Goal: Communication & Community: Connect with others

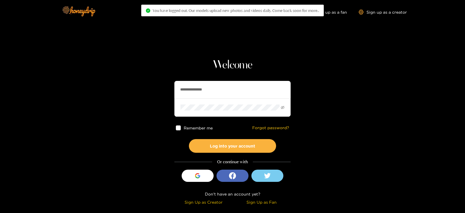
drag, startPoint x: 225, startPoint y: 85, endPoint x: 140, endPoint y: 82, distance: 85.8
click at [140, 82] on section "**********" at bounding box center [232, 103] width 465 height 207
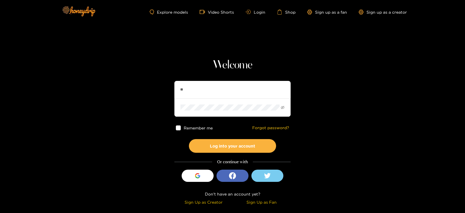
type input "**********"
click at [189, 139] on button "Log into your account" at bounding box center [232, 146] width 87 height 14
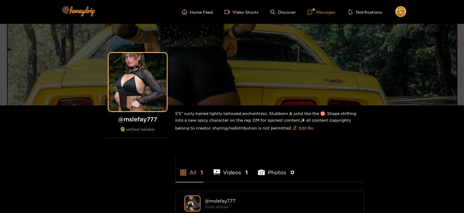
click at [313, 10] on icon at bounding box center [310, 12] width 5 height 5
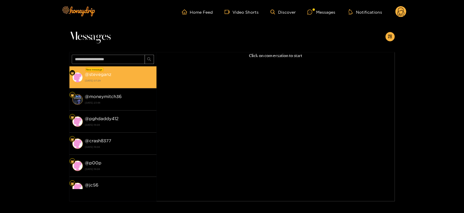
click at [105, 80] on strong "[DATE] 07:29" at bounding box center [119, 80] width 69 height 5
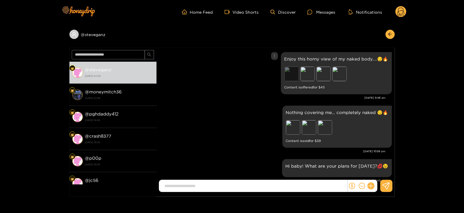
click at [294, 72] on div "Preview" at bounding box center [292, 74] width 15 height 15
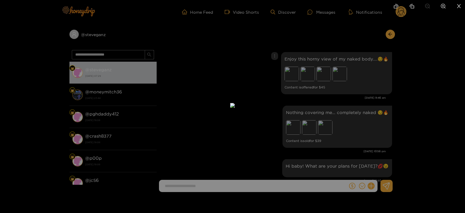
click at [324, 83] on div at bounding box center [232, 106] width 465 height 213
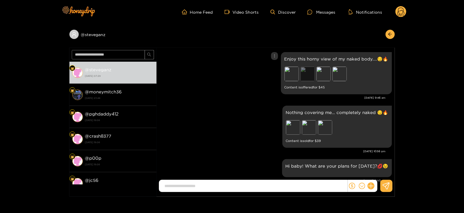
click at [307, 70] on div "Preview" at bounding box center [308, 74] width 15 height 15
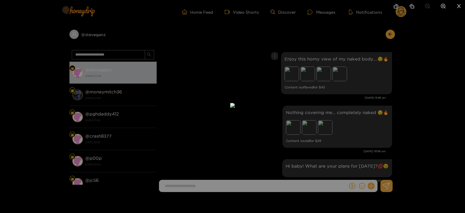
click at [345, 80] on div at bounding box center [232, 106] width 465 height 213
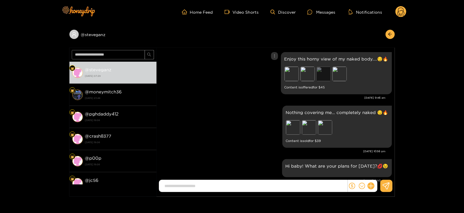
click at [324, 73] on div "Preview" at bounding box center [324, 74] width 15 height 15
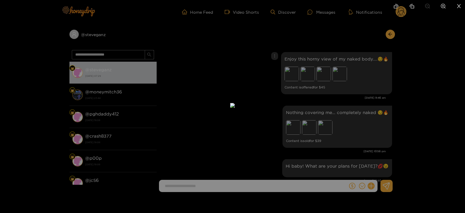
click at [347, 79] on div at bounding box center [232, 106] width 465 height 213
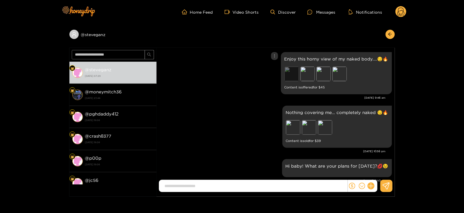
click at [292, 73] on div "Preview" at bounding box center [292, 74] width 15 height 15
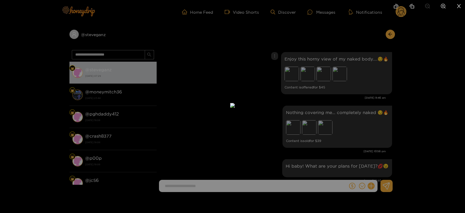
click at [328, 81] on div at bounding box center [232, 106] width 465 height 213
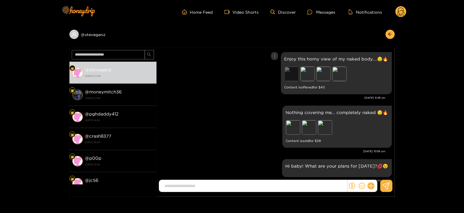
click at [292, 73] on div "Preview" at bounding box center [292, 74] width 15 height 15
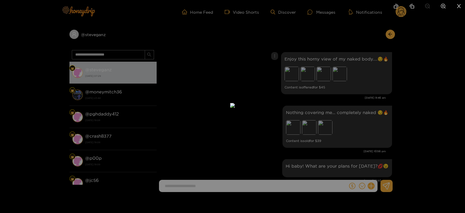
click at [404, 21] on div at bounding box center [232, 106] width 465 height 213
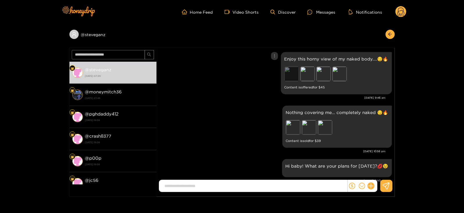
click at [294, 73] on div "Preview" at bounding box center [292, 74] width 15 height 15
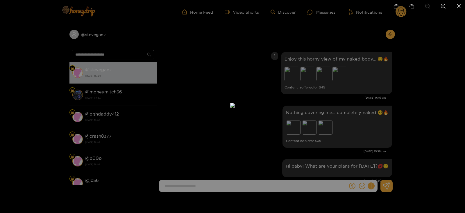
click at [341, 74] on div at bounding box center [232, 106] width 465 height 213
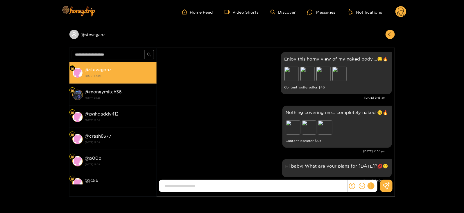
click at [94, 72] on div "@ steveganz [DATE] 07:29" at bounding box center [119, 72] width 69 height 13
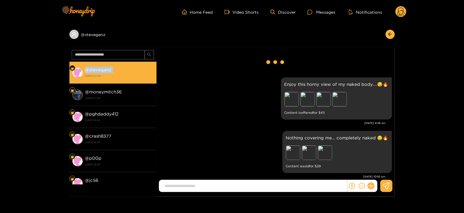
click at [94, 72] on div "@ steveganz [DATE] 07:29" at bounding box center [119, 72] width 69 height 13
copy strong "@ steveganz"
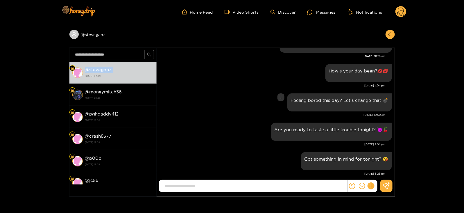
scroll to position [537, 0]
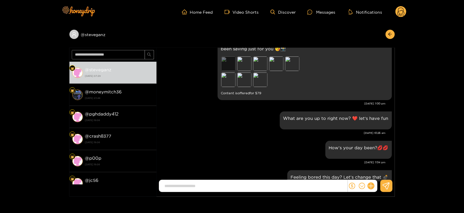
click at [221, 56] on div "Preview" at bounding box center [228, 63] width 15 height 15
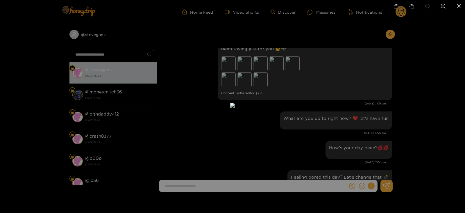
click at [304, 90] on div at bounding box center [232, 106] width 465 height 213
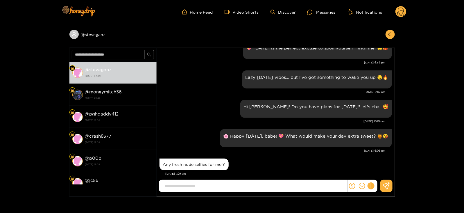
scroll to position [47, 0]
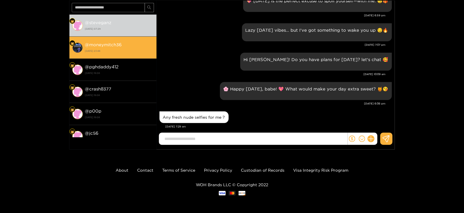
click at [124, 56] on li "@ moneymitch36 [DATE] 23:44" at bounding box center [113, 48] width 87 height 22
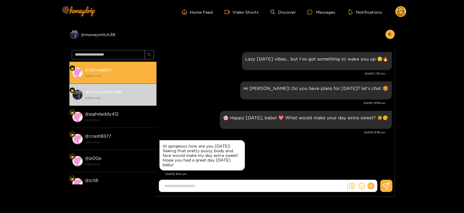
click at [113, 76] on strong "[DATE] 07:29" at bounding box center [119, 75] width 69 height 5
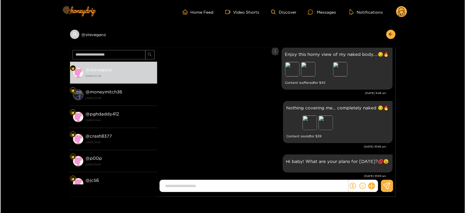
scroll to position [5, 0]
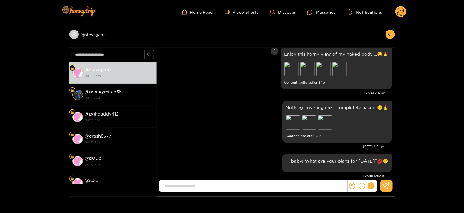
click at [299, 51] on p "Enjoy this horny view of my naked body....😏🔥" at bounding box center [337, 54] width 104 height 7
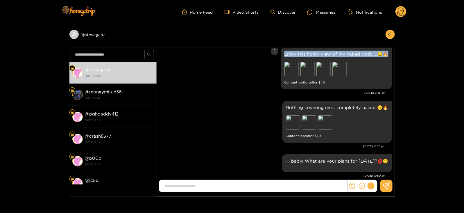
click at [299, 51] on p "Enjoy this horny view of my naked body....😏🔥" at bounding box center [337, 54] width 104 height 7
copy p "Enjoy this horny view of my naked body....😏🔥"
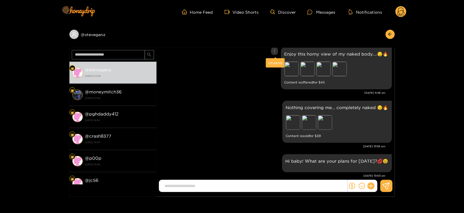
click at [277, 62] on div "Unsend" at bounding box center [275, 63] width 14 height 6
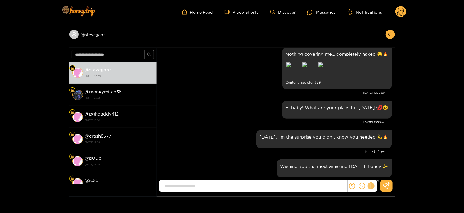
click at [372, 185] on icon at bounding box center [371, 186] width 7 height 7
click at [381, 168] on button at bounding box center [382, 171] width 20 height 13
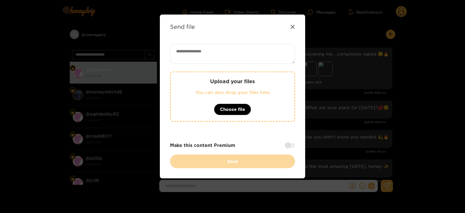
click at [221, 50] on textarea at bounding box center [232, 54] width 125 height 20
paste textarea "**********"
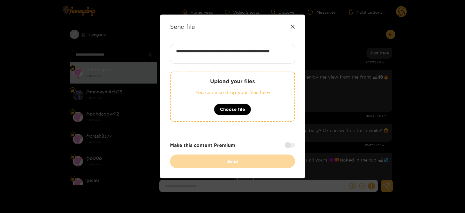
click at [185, 58] on textarea "**********" at bounding box center [232, 54] width 125 height 20
type textarea "**********"
click at [245, 90] on p "You can also drop your files here" at bounding box center [232, 92] width 101 height 7
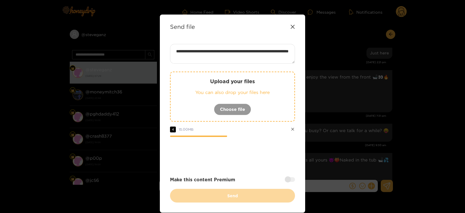
click at [291, 180] on div at bounding box center [290, 179] width 10 height 5
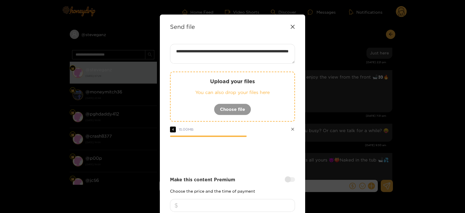
click at [250, 200] on input "number" at bounding box center [232, 205] width 125 height 13
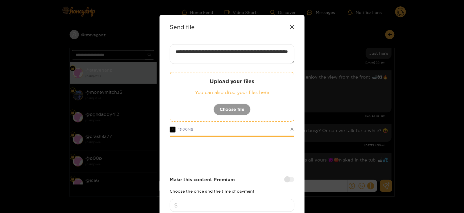
scroll to position [70, 0]
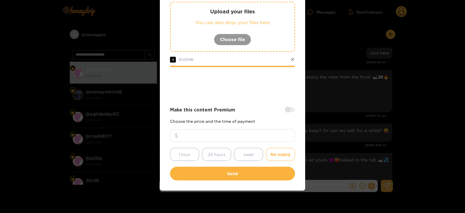
type input "*"
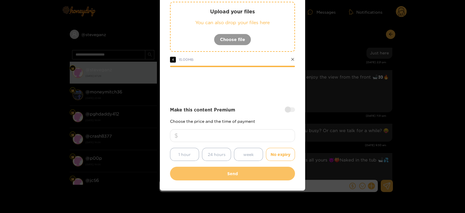
type input "**"
click at [195, 179] on button "Send" at bounding box center [232, 174] width 125 height 14
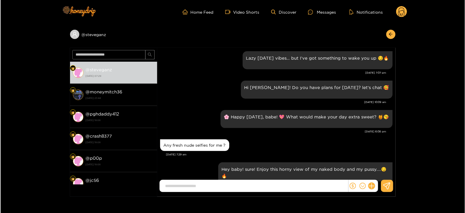
scroll to position [3267, 0]
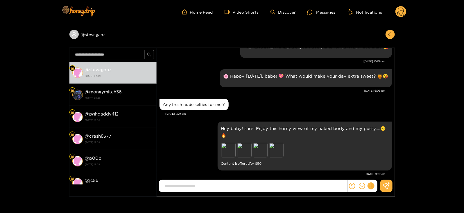
click at [399, 14] on circle at bounding box center [401, 11] width 11 height 11
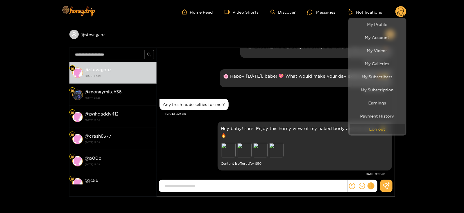
click at [359, 126] on button "Log out" at bounding box center [377, 129] width 55 height 10
